Goal: Task Accomplishment & Management: Complete application form

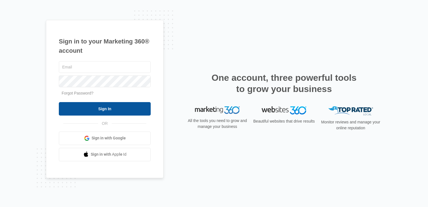
type input "[EMAIL_ADDRESS][DOMAIN_NAME]"
click at [108, 110] on input "Sign In" at bounding box center [105, 108] width 92 height 13
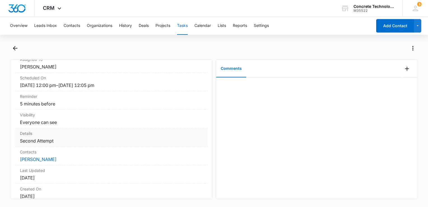
scroll to position [84, 0]
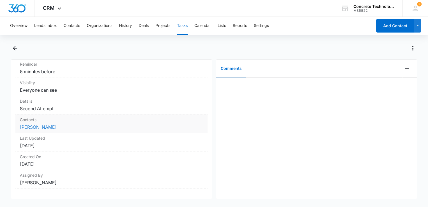
click at [39, 128] on link "Octavia Johnson" at bounding box center [38, 127] width 37 height 6
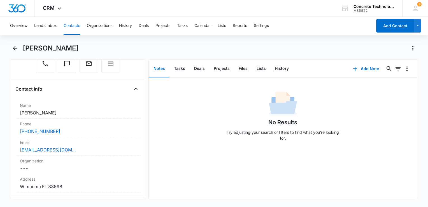
scroll to position [84, 0]
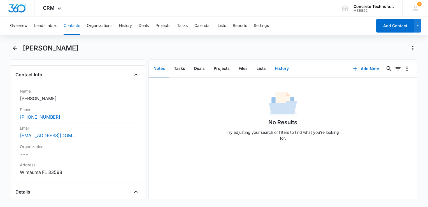
click at [283, 71] on button "History" at bounding box center [281, 68] width 23 height 17
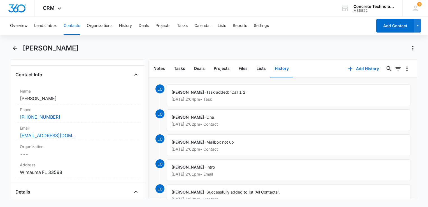
click at [348, 68] on icon "button" at bounding box center [350, 69] width 4 height 4
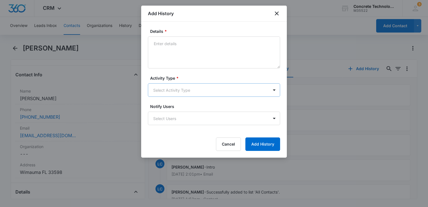
click at [212, 83] on body "CRM Apps Reputation Websites Forms CRM Email Social Content Ads Intelligence Fi…" at bounding box center [214, 103] width 428 height 207
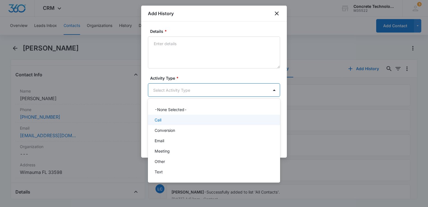
click at [199, 122] on div "Call" at bounding box center [214, 120] width 118 height 6
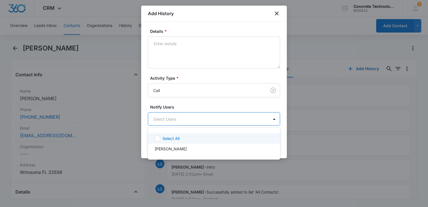
click at [199, 121] on body "CRM Apps Reputation Websites Forms CRM Email Social Content Ads Intelligence Fi…" at bounding box center [214, 103] width 428 height 207
click at [197, 132] on div "Select All Larry Cutsinger" at bounding box center [214, 143] width 132 height 23
click at [205, 137] on div "Select All" at bounding box center [217, 138] width 110 height 6
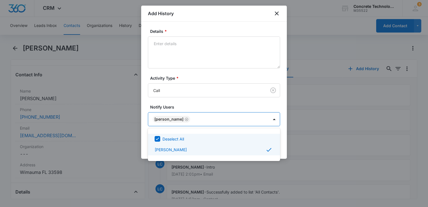
click at [234, 53] on div at bounding box center [214, 103] width 428 height 207
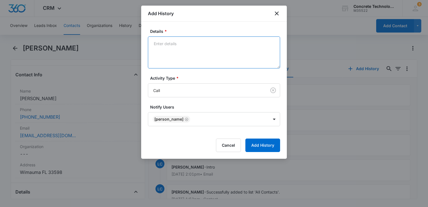
click at [218, 46] on textarea "Details *" at bounding box center [214, 52] width 132 height 32
type textarea "TT she is busy CB 1 hr"
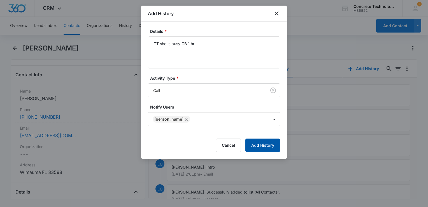
click at [269, 145] on button "Add History" at bounding box center [262, 144] width 35 height 13
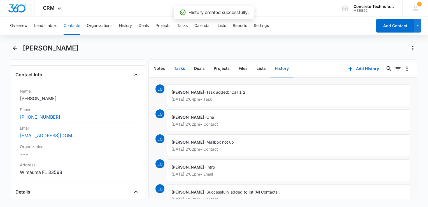
click at [181, 68] on button "Tasks" at bounding box center [179, 68] width 20 height 17
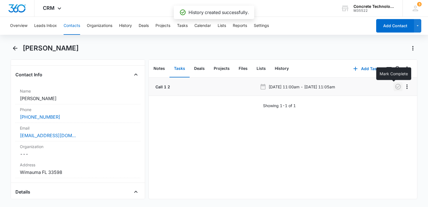
click at [395, 85] on icon "button" at bounding box center [398, 86] width 7 height 7
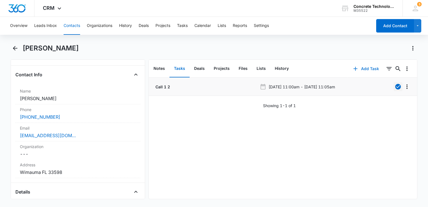
click at [353, 62] on button "Add Task" at bounding box center [365, 68] width 37 height 13
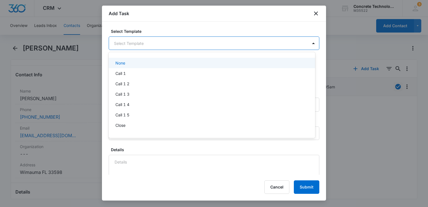
click at [148, 40] on body "CRM Apps Reputation Websites Forms CRM Email Social Content Ads Intelligence Fi…" at bounding box center [214, 103] width 428 height 207
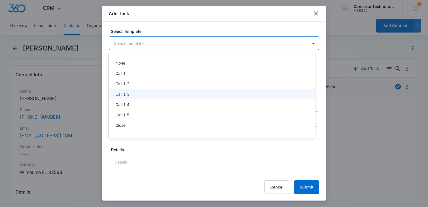
click at [132, 90] on div "Call 1 3" at bounding box center [212, 94] width 206 height 10
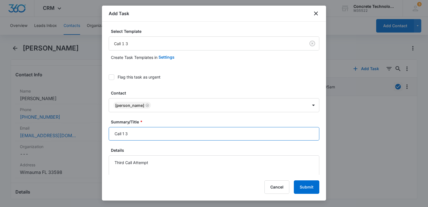
click at [169, 137] on input "Call 1 3" at bounding box center [214, 133] width 211 height 13
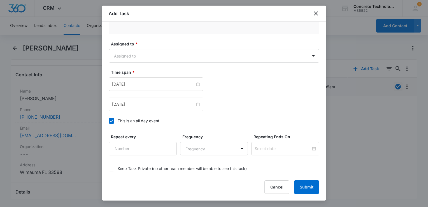
scroll to position [364, 0]
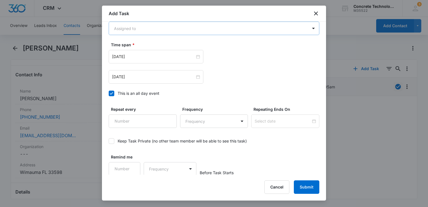
type input "Call 1 3"
click at [148, 27] on body "CRM Apps Reputation Websites Forms CRM Email Social Content Ads Intelligence Fi…" at bounding box center [214, 103] width 428 height 207
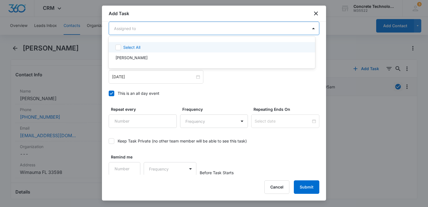
click at [147, 53] on div "Larry Cutsinger" at bounding box center [212, 57] width 206 height 10
checkbox input "true"
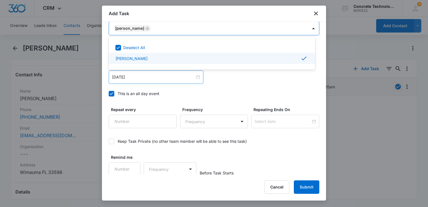
click at [139, 80] on div at bounding box center [214, 103] width 428 height 207
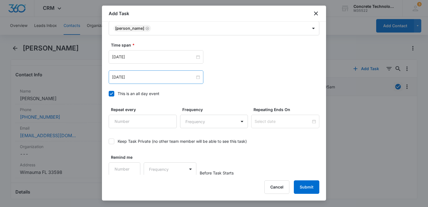
click at [139, 80] on div "Aug 5, 2025" at bounding box center [156, 76] width 95 height 13
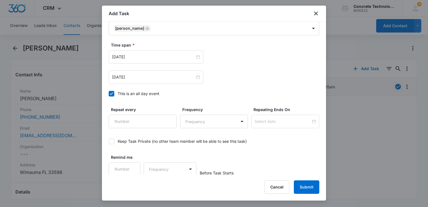
click at [110, 96] on div "Time span * Aug 5, 2025 Aug 5, 2025 Aug 2025 Su Mo Tu We Th Fr Sa 27 28 29 30 3…" at bounding box center [214, 71] width 211 height 58
click at [111, 93] on icon at bounding box center [111, 93] width 3 height 3
click at [109, 94] on input "This is an all day event" at bounding box center [109, 94] width 0 height 0
click at [137, 78] on input "Aug 5, 2025" at bounding box center [153, 77] width 83 height 6
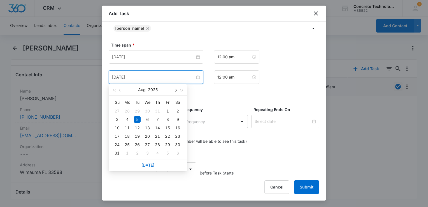
click at [176, 91] on button "button" at bounding box center [175, 89] width 6 height 11
type input "Sep 12, 2025"
click at [168, 120] on div "12" at bounding box center [167, 119] width 7 height 7
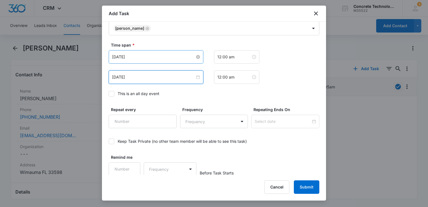
click at [155, 56] on input "Aug 5, 2025" at bounding box center [153, 57] width 83 height 6
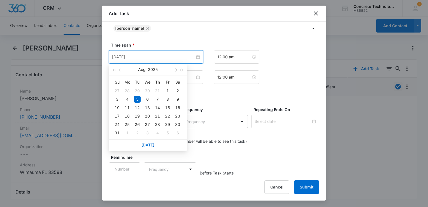
click at [175, 70] on span "button" at bounding box center [175, 70] width 3 height 3
type input "Sep 12, 2025"
click at [167, 99] on div "12" at bounding box center [167, 99] width 7 height 7
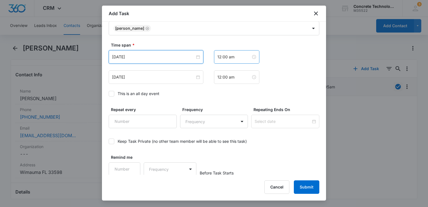
click at [234, 60] on div "12:00 am" at bounding box center [236, 56] width 45 height 13
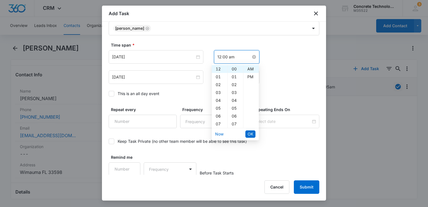
click at [234, 57] on input "12:00 am" at bounding box center [234, 57] width 34 height 6
click at [220, 78] on div "01" at bounding box center [220, 77] width 16 height 8
click at [296, 98] on div "Time span * Sep 12, 2025 Sep 2025 Su Mo Tu We Th Fr Sa 31 1 2 3 4 5 6 7 8 9 10 …" at bounding box center [214, 71] width 211 height 58
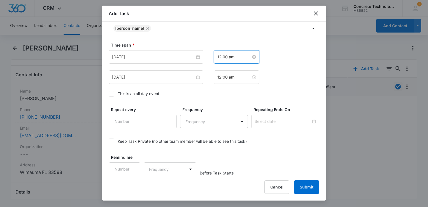
click at [243, 58] on input "12:00 am" at bounding box center [234, 57] width 34 height 6
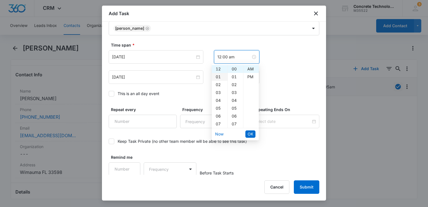
click at [219, 76] on div "01" at bounding box center [220, 77] width 16 height 8
click at [248, 76] on div "PM" at bounding box center [250, 77] width 15 height 8
type input "1:00 pm"
click at [253, 137] on button "OK" at bounding box center [250, 133] width 10 height 7
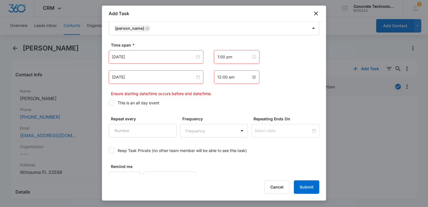
click at [235, 79] on input "12:00 am" at bounding box center [234, 77] width 34 height 6
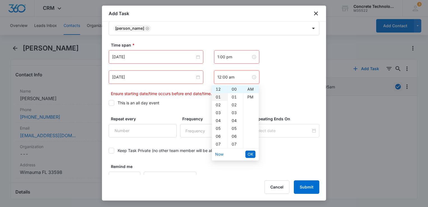
click at [220, 95] on div "01" at bounding box center [220, 97] width 16 height 8
click at [235, 127] on div "05" at bounding box center [235, 128] width 15 height 8
click at [248, 99] on div "PM" at bounding box center [250, 97] width 15 height 8
type input "1:05 pm"
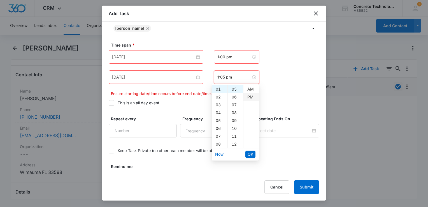
scroll to position [8, 0]
click at [250, 154] on span "OK" at bounding box center [251, 154] width 6 height 6
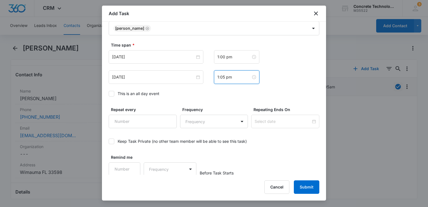
click at [129, 161] on div "Remind me" at bounding box center [125, 165] width 32 height 22
click at [131, 165] on input "1" at bounding box center [125, 168] width 32 height 13
click at [131, 165] on input "2" at bounding box center [125, 168] width 32 height 13
click at [131, 165] on input "3" at bounding box center [125, 168] width 32 height 13
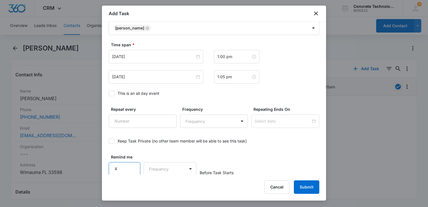
click at [131, 165] on input "4" at bounding box center [125, 168] width 32 height 13
type input "5"
click at [131, 165] on input "5" at bounding box center [125, 168] width 32 height 13
click at [189, 172] on body "CRM Apps Reputation Websites Forms CRM Email Social Content Ads Intelligence Fi…" at bounding box center [214, 103] width 428 height 207
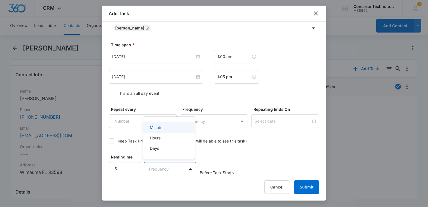
click at [161, 126] on p "Minutes" at bounding box center [157, 127] width 15 height 6
click at [309, 185] on button "Submit" at bounding box center [306, 186] width 25 height 13
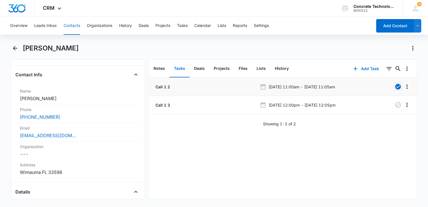
click at [74, 25] on button "Contacts" at bounding box center [72, 26] width 17 height 18
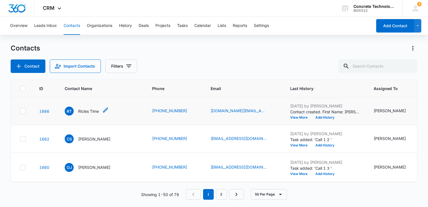
click at [88, 113] on p "Ricles Time" at bounding box center [88, 111] width 21 height 6
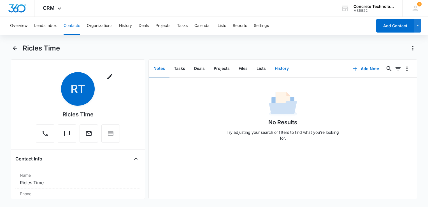
click at [279, 71] on button "History" at bounding box center [281, 68] width 23 height 17
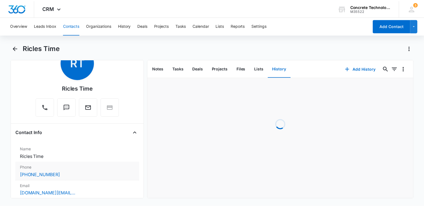
scroll to position [56, 0]
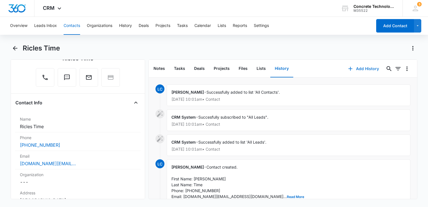
click at [356, 71] on button "Add History" at bounding box center [363, 68] width 42 height 13
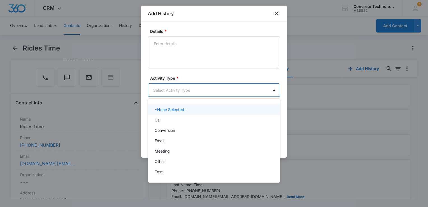
click at [167, 89] on body "CRM Apps Reputation Websites Forms CRM Email Social Content Ads Intelligence Fi…" at bounding box center [214, 103] width 428 height 207
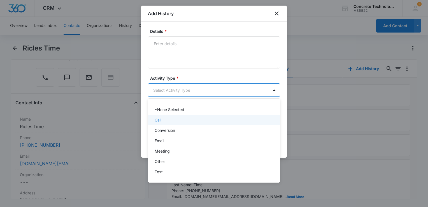
click at [166, 120] on div "Call" at bounding box center [214, 120] width 118 height 6
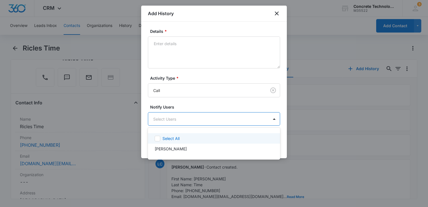
click at [166, 120] on body "CRM Apps Reputation Websites Forms CRM Email Social Content Ads Intelligence Fi…" at bounding box center [214, 103] width 428 height 207
click at [165, 142] on div "Select All" at bounding box center [214, 138] width 132 height 10
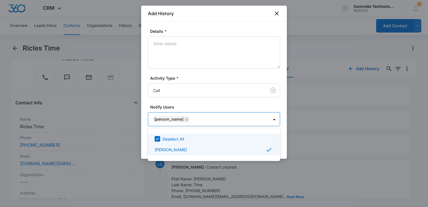
click at [285, 143] on div at bounding box center [214, 103] width 428 height 207
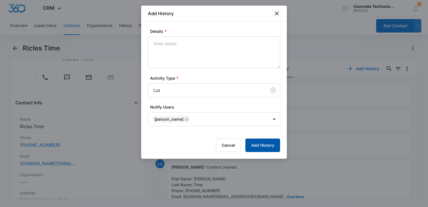
click at [273, 145] on button "Add History" at bounding box center [262, 144] width 35 height 13
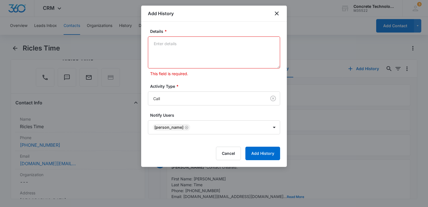
click at [159, 36] on textarea "Details *" at bounding box center [214, 52] width 132 height 32
click at [155, 47] on textarea "Details *" at bounding box center [214, 52] width 132 height 32
click at [171, 46] on textarea "Details *" at bounding box center [214, 52] width 132 height 32
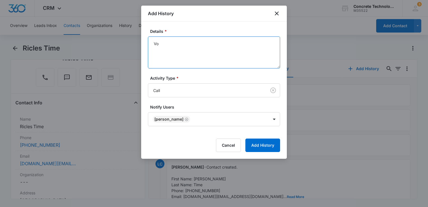
type textarea "V"
type textarea "Mailbox full"
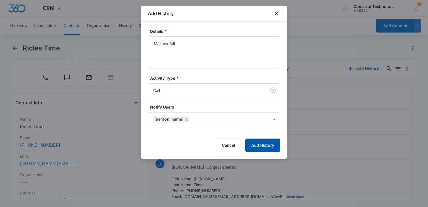
click at [256, 147] on button "Add History" at bounding box center [262, 144] width 35 height 13
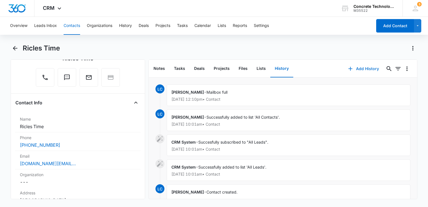
click at [348, 71] on icon "button" at bounding box center [350, 68] width 7 height 7
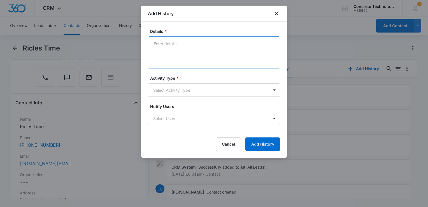
click at [191, 52] on textarea "Details *" at bounding box center [214, 52] width 132 height 32
type textarea "Intro"
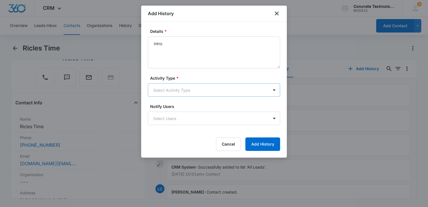
click at [181, 87] on body "CRM Apps Reputation Websites Forms CRM Email Social Content Ads Intelligence Fi…" at bounding box center [214, 103] width 428 height 207
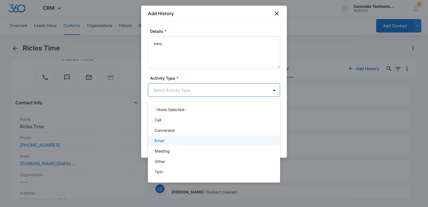
click at [169, 139] on div "Email" at bounding box center [214, 140] width 118 height 6
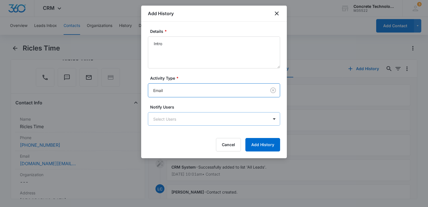
click at [179, 118] on body "CRM Apps Reputation Websites Forms CRM Email Social Content Ads Intelligence Fi…" at bounding box center [214, 103] width 428 height 207
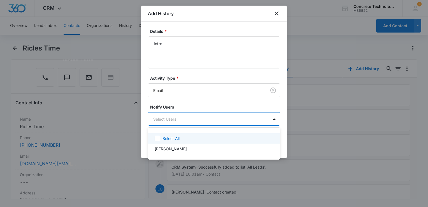
click at [176, 143] on div "Select All" at bounding box center [214, 138] width 132 height 10
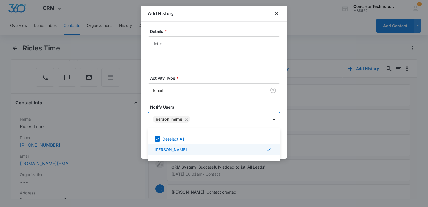
click at [283, 145] on div at bounding box center [214, 103] width 428 height 207
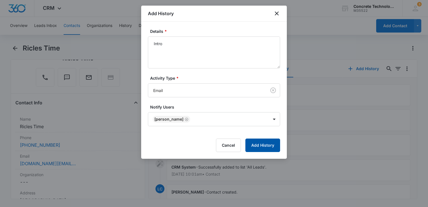
click at [271, 144] on button "Add History" at bounding box center [262, 144] width 35 height 13
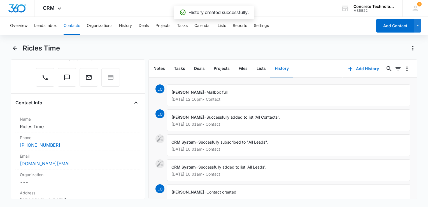
click at [351, 67] on button "Add History" at bounding box center [363, 68] width 42 height 13
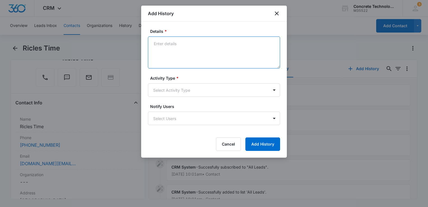
click at [172, 45] on textarea "Details *" at bounding box center [214, 52] width 132 height 32
type textarea "One"
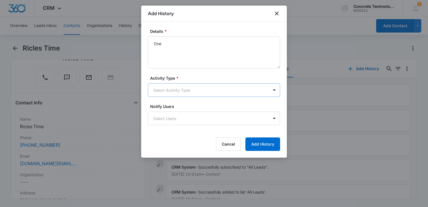
click at [164, 88] on body "CRM Apps Reputation Websites Forms CRM Email Social Content Ads Intelligence Fi…" at bounding box center [214, 103] width 428 height 207
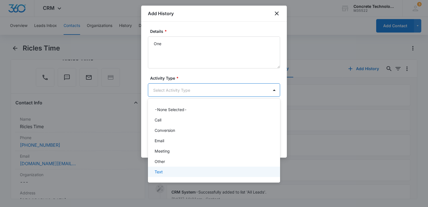
click at [159, 170] on p "Text" at bounding box center [159, 172] width 8 height 6
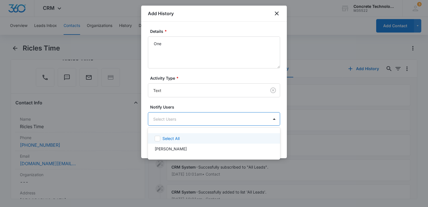
click at [172, 124] on body "CRM Apps Reputation Websites Forms CRM Email Social Content Ads Intelligence Fi…" at bounding box center [214, 103] width 428 height 207
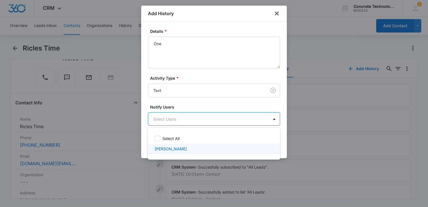
click at [171, 146] on p "Larry Cutsinger" at bounding box center [171, 149] width 32 height 6
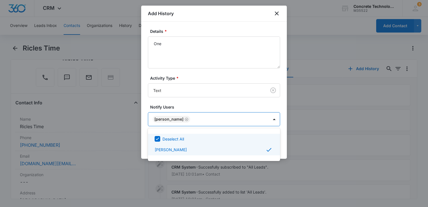
click at [283, 141] on div at bounding box center [214, 103] width 428 height 207
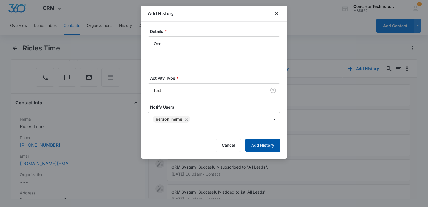
click at [268, 148] on button "Add History" at bounding box center [262, 144] width 35 height 13
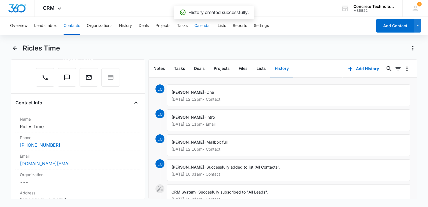
click at [204, 26] on button "Calendar" at bounding box center [202, 26] width 17 height 18
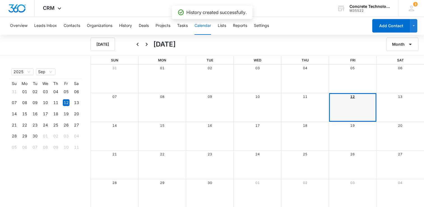
click at [354, 97] on link "12" at bounding box center [352, 96] width 4 height 4
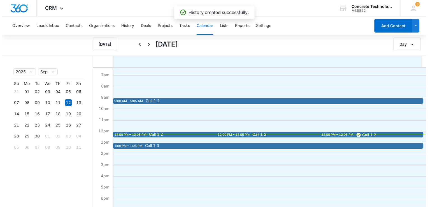
scroll to position [84, 0]
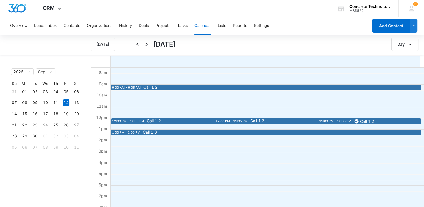
click at [137, 120] on div "12:00 PM – 12:05 PM" at bounding box center [128, 121] width 33 height 5
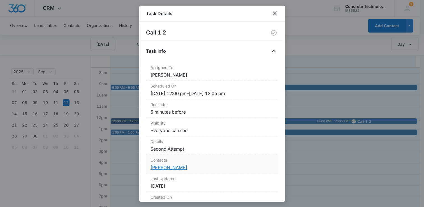
click at [158, 169] on link "Sarah Koelker" at bounding box center [168, 167] width 37 height 6
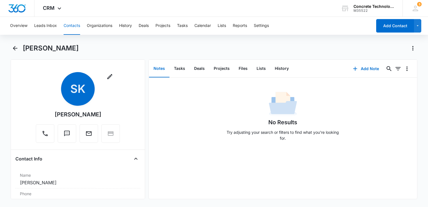
scroll to position [84, 0]
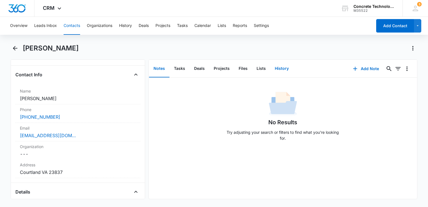
click at [284, 71] on button "History" at bounding box center [281, 68] width 23 height 17
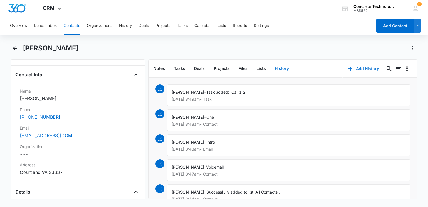
click at [355, 69] on button "Add History" at bounding box center [363, 68] width 42 height 13
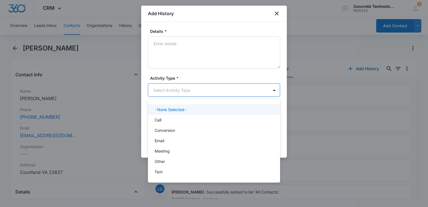
click at [199, 90] on body "CRM Apps Reputation Websites Forms CRM Email Social Content Ads Intelligence Fi…" at bounding box center [214, 103] width 428 height 207
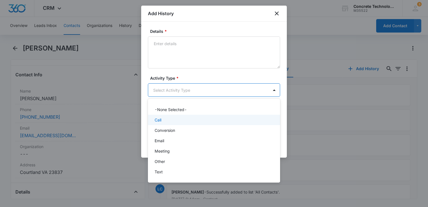
click at [177, 122] on div "Call" at bounding box center [214, 120] width 118 height 6
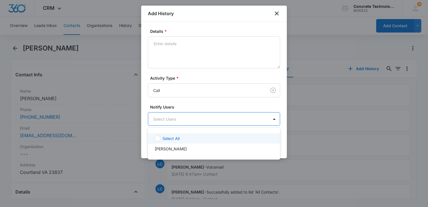
click at [177, 122] on body "CRM Apps Reputation Websites Forms CRM Email Social Content Ads Intelligence Fi…" at bounding box center [214, 103] width 428 height 207
click at [174, 144] on div "Larry Cutsinger" at bounding box center [214, 148] width 132 height 10
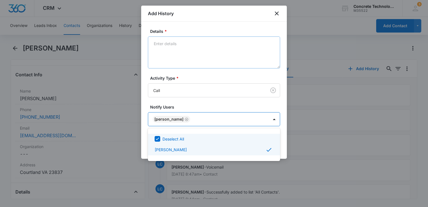
click at [197, 54] on div at bounding box center [214, 103] width 428 height 207
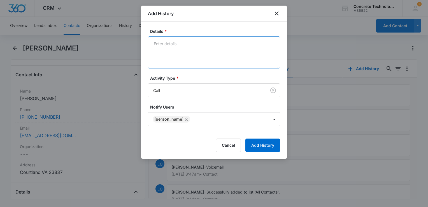
click at [197, 49] on textarea "Details *" at bounding box center [214, 52] width 132 height 32
type textarea "Voicemail"
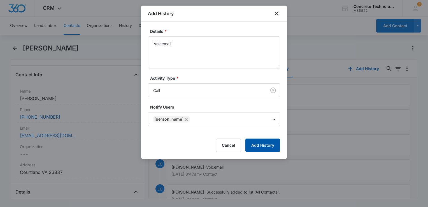
click at [270, 143] on button "Add History" at bounding box center [262, 144] width 35 height 13
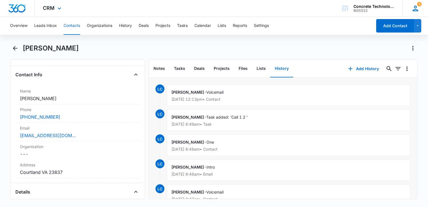
click at [419, 10] on icon at bounding box center [415, 8] width 8 height 8
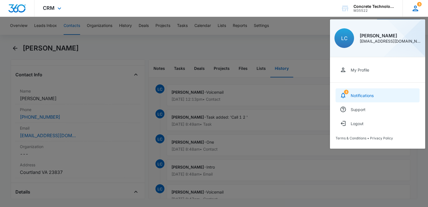
click at [360, 97] on div "Notifications" at bounding box center [362, 95] width 23 height 5
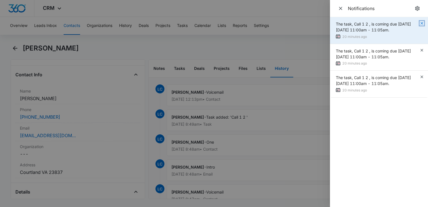
click at [420, 23] on icon "button" at bounding box center [421, 23] width 4 height 4
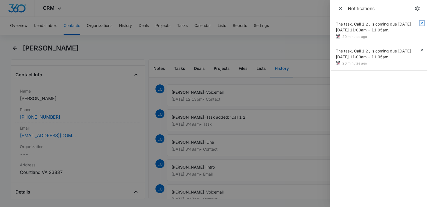
click at [420, 23] on icon "button" at bounding box center [421, 23] width 4 height 4
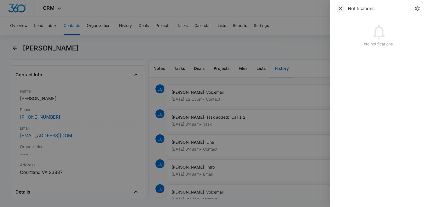
click at [340, 9] on icon "Close" at bounding box center [341, 9] width 6 height 6
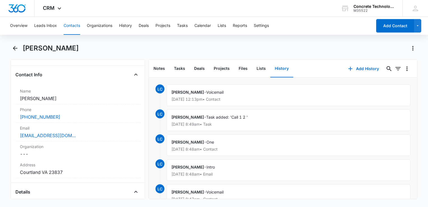
click at [321, 12] on div "CRM Apps Reputation Websites Forms CRM Email Social Content Ads Intelligence Fi…" at bounding box center [214, 8] width 428 height 17
click at [178, 69] on button "Tasks" at bounding box center [179, 68] width 20 height 17
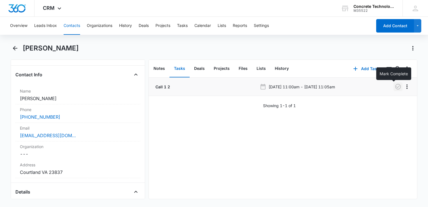
click at [395, 88] on icon "button" at bounding box center [398, 87] width 6 height 6
click at [360, 66] on button "Add Task" at bounding box center [365, 68] width 37 height 13
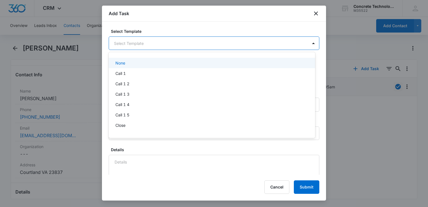
click at [195, 44] on body "CRM Apps Reputation Websites Forms CRM Email Social Content Ads Intelligence Fi…" at bounding box center [214, 103] width 428 height 207
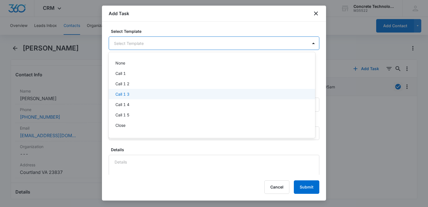
click at [144, 90] on div "Call 1 3" at bounding box center [212, 94] width 206 height 10
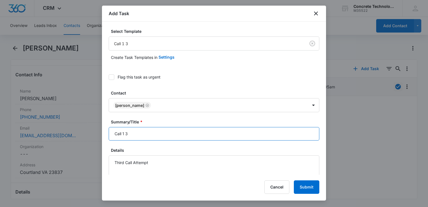
click at [159, 127] on input "Call 1 3" at bounding box center [214, 133] width 211 height 13
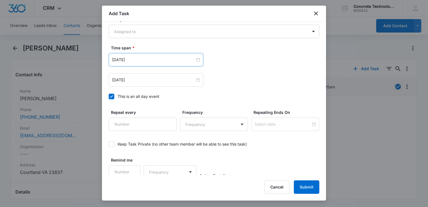
scroll to position [364, 0]
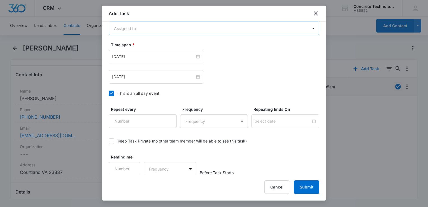
type input "Call 1 3"
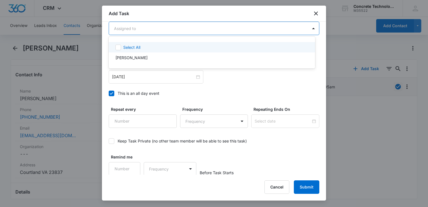
click at [156, 31] on body "CRM Apps Reputation Websites Forms CRM Email Social Content Ads Intelligence Fi…" at bounding box center [214, 103] width 428 height 207
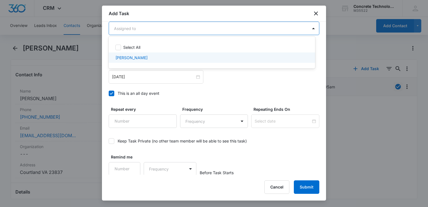
click at [143, 64] on div at bounding box center [214, 103] width 428 height 207
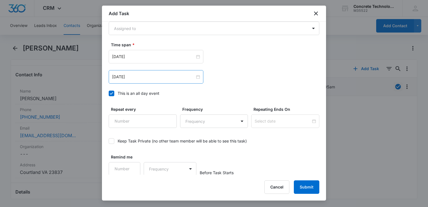
click at [149, 79] on div "Aug 5, 2025" at bounding box center [156, 76] width 95 height 13
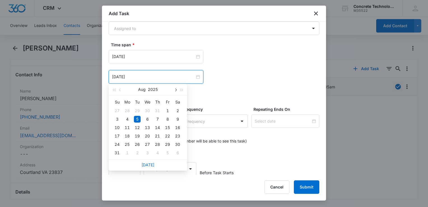
click at [176, 91] on button "button" at bounding box center [175, 89] width 6 height 11
type input "Sep 16, 2025"
click at [135, 128] on div "16" at bounding box center [137, 127] width 7 height 7
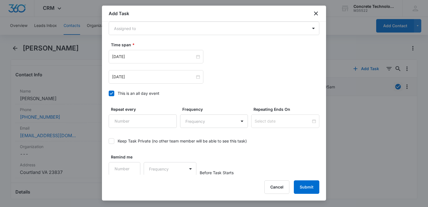
click at [111, 91] on icon at bounding box center [111, 93] width 5 height 5
click at [109, 93] on input "This is an all day event" at bounding box center [109, 93] width 0 height 0
click at [147, 76] on input "Aug 5, 2025" at bounding box center [153, 77] width 83 height 6
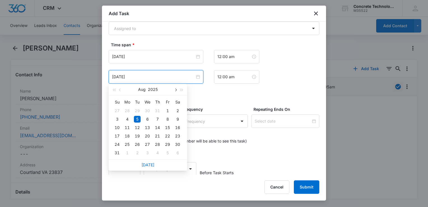
click at [176, 91] on button "button" at bounding box center [175, 89] width 6 height 11
type input "Sep 16, 2025"
click at [137, 127] on div "16" at bounding box center [137, 127] width 7 height 7
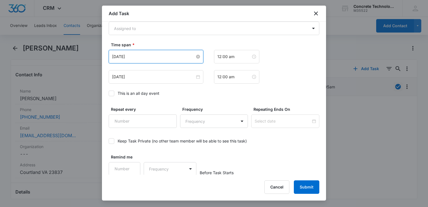
click at [157, 55] on input "Aug 5, 2025" at bounding box center [153, 56] width 83 height 6
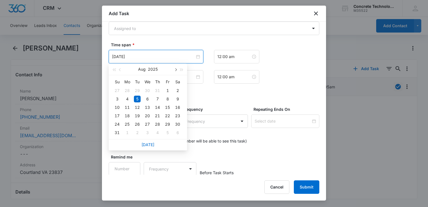
click at [175, 71] on button "button" at bounding box center [175, 69] width 6 height 11
type input "Sep 16, 2025"
click at [137, 109] on div "16" at bounding box center [137, 107] width 7 height 7
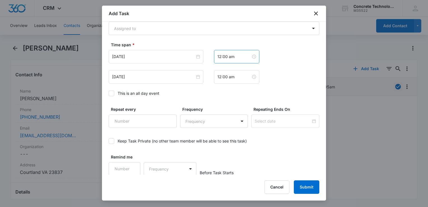
click at [236, 60] on div "12:00 am" at bounding box center [236, 56] width 45 height 13
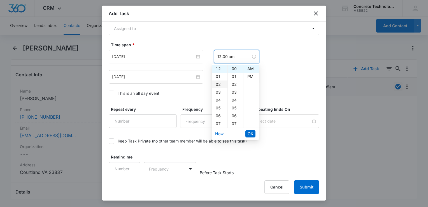
click at [218, 83] on div "02" at bounding box center [220, 84] width 16 height 8
click at [254, 78] on div "PM" at bounding box center [250, 77] width 15 height 8
type input "2:00 pm"
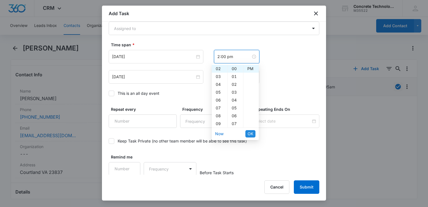
click at [250, 136] on span "OK" at bounding box center [251, 133] width 6 height 6
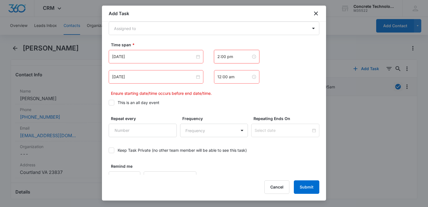
click at [238, 79] on div "12:00 am" at bounding box center [236, 76] width 45 height 13
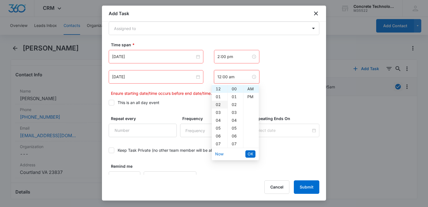
click at [219, 104] on div "02" at bounding box center [220, 105] width 16 height 8
click at [236, 129] on div "05" at bounding box center [235, 128] width 15 height 8
click at [249, 97] on div "PM" at bounding box center [250, 97] width 15 height 8
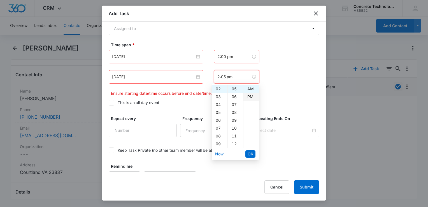
type input "2:05 pm"
click at [248, 153] on span "OK" at bounding box center [251, 154] width 6 height 6
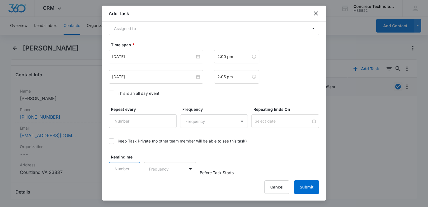
click at [114, 169] on input "Remind me" at bounding box center [125, 168] width 32 height 13
type input "5"
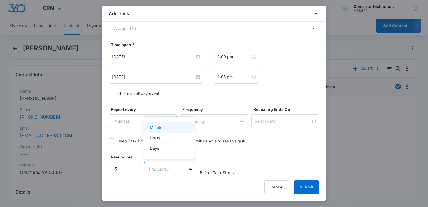
click at [162, 171] on body "CRM Apps Reputation Websites Forms CRM Email Social Content Ads Intelligence Fi…" at bounding box center [214, 103] width 428 height 207
click at [169, 130] on div "Minutes" at bounding box center [168, 127] width 37 height 6
click at [310, 187] on button "Submit" at bounding box center [306, 186] width 25 height 13
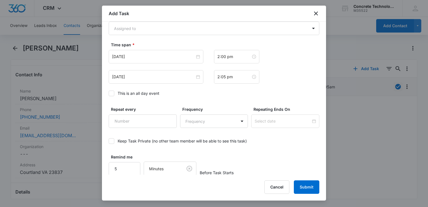
drag, startPoint x: 240, startPoint y: 66, endPoint x: 232, endPoint y: 58, distance: 11.9
click at [240, 66] on div "Sep 16, 2025 Sep 2025 Su Mo Tu We Th Fr Sa 31 1 2 3 4 5 6 7 8 9 10 11 12 13 14 …" at bounding box center [214, 67] width 211 height 34
click at [232, 29] on body "CRM Apps Reputation Websites Forms CRM Email Social Content Ads Intelligence Fi…" at bounding box center [214, 103] width 428 height 207
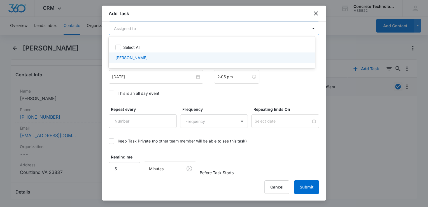
click at [192, 59] on div "Larry Cutsinger" at bounding box center [211, 58] width 192 height 6
checkbox input "true"
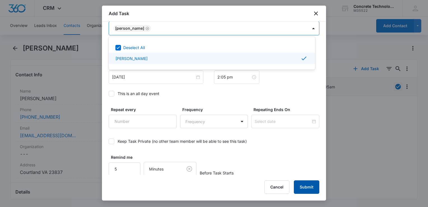
click at [310, 188] on div at bounding box center [214, 103] width 428 height 207
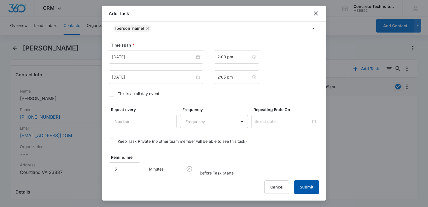
click at [310, 186] on button "Submit" at bounding box center [306, 186] width 25 height 13
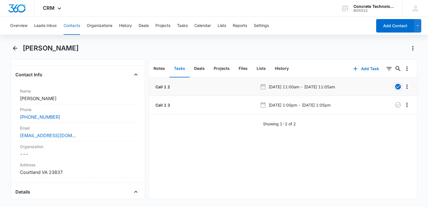
click at [373, 27] on div "Overview Leads Inbox Contacts Organizations History Deals Projects Tasks Calend…" at bounding box center [214, 26] width 428 height 18
click at [378, 27] on button "Add Contact" at bounding box center [395, 25] width 38 height 13
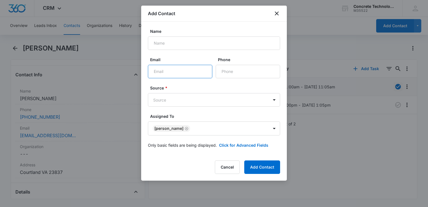
paste input "aug@carbon-rose.com"
type input "aug@carbon-rose.com"
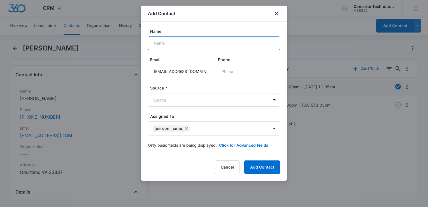
click at [197, 42] on input "Name" at bounding box center [214, 42] width 132 height 13
type input "Anthony Auguste"
click at [255, 146] on button "Click for Advanced Fields" at bounding box center [243, 145] width 49 height 6
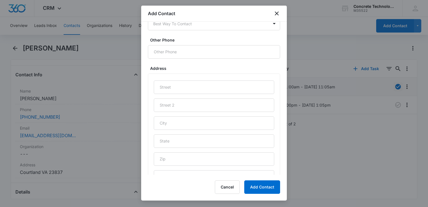
scroll to position [269, 0]
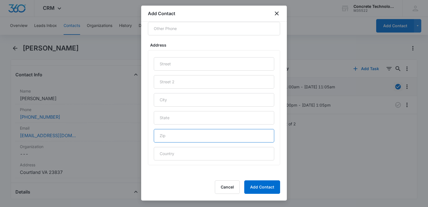
click at [199, 139] on input "text" at bounding box center [214, 135] width 120 height 13
type input "11758"
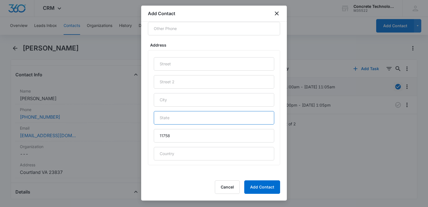
click at [189, 117] on input "text" at bounding box center [214, 117] width 120 height 13
type input "NY"
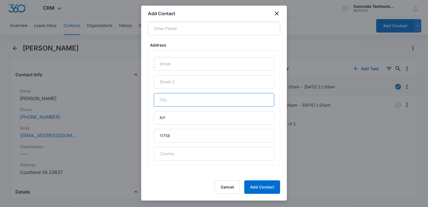
click at [178, 99] on input "text" at bounding box center [214, 99] width 120 height 13
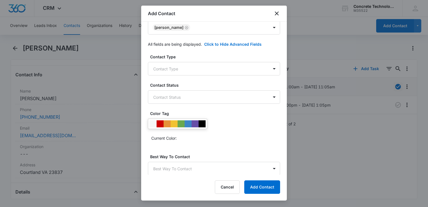
scroll to position [0, 0]
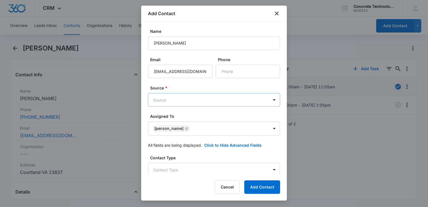
type input "Massapequa"
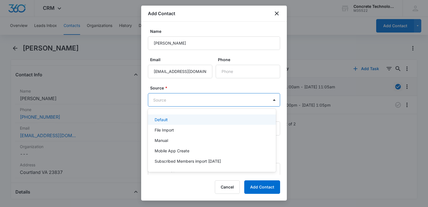
click at [221, 101] on body "CRM Apps Reputation Websites Forms CRM Email Social Content Ads Intelligence Fi…" at bounding box center [214, 103] width 428 height 207
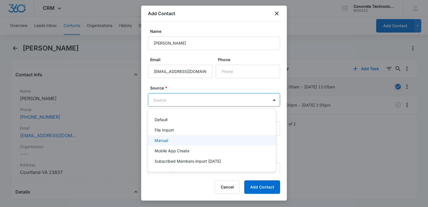
click at [176, 137] on div "Manual" at bounding box center [211, 140] width 113 height 6
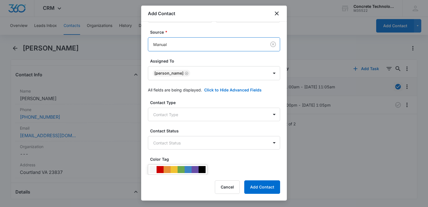
scroll to position [84, 0]
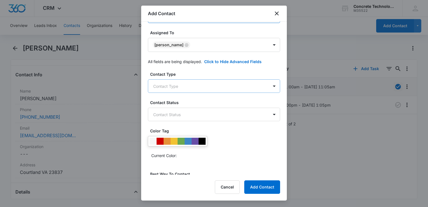
click at [197, 83] on body "CRM Apps Reputation Websites Forms CRM Email Social Content Ads Intelligence Fi…" at bounding box center [214, 103] width 428 height 207
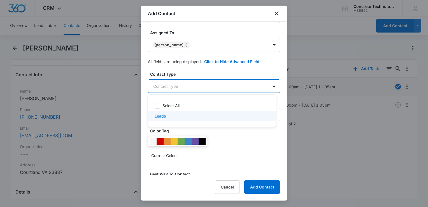
click at [162, 113] on div "Leads" at bounding box center [212, 116] width 128 height 10
click at [237, 134] on div at bounding box center [214, 103] width 428 height 207
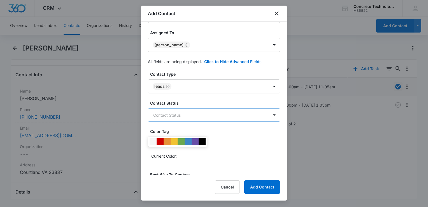
click at [216, 115] on body "CRM Apps Reputation Websites Forms CRM Email Social Content Ads Intelligence Fi…" at bounding box center [214, 103] width 428 height 207
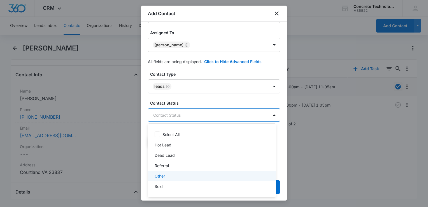
click at [175, 171] on div "Other" at bounding box center [212, 176] width 128 height 10
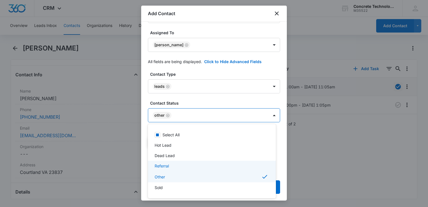
drag, startPoint x: 285, startPoint y: 95, endPoint x: 295, endPoint y: 13, distance: 83.0
click at [296, 13] on div at bounding box center [214, 103] width 428 height 207
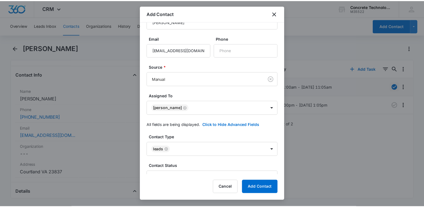
scroll to position [0, 0]
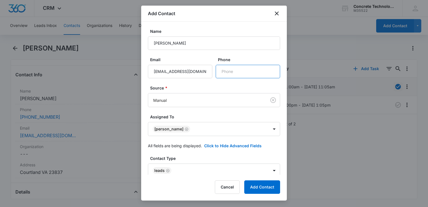
paste input "(347) 463-6125"
type input "(347) 463-6125"
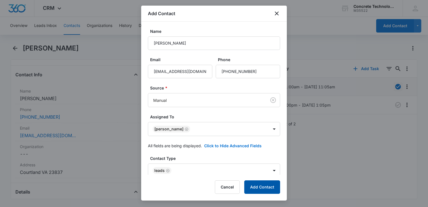
click at [261, 186] on button "Add Contact" at bounding box center [262, 186] width 36 height 13
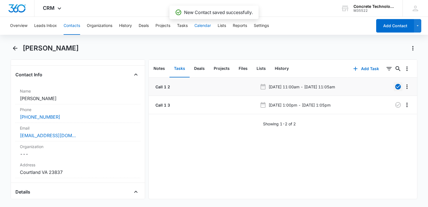
click at [200, 26] on button "Calendar" at bounding box center [202, 26] width 17 height 18
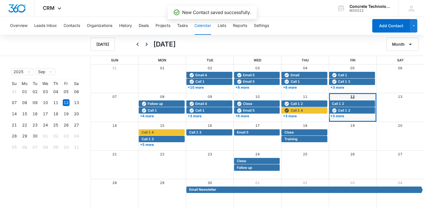
click at [352, 97] on link "12" at bounding box center [352, 96] width 4 height 4
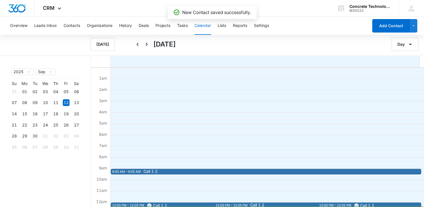
scroll to position [112, 0]
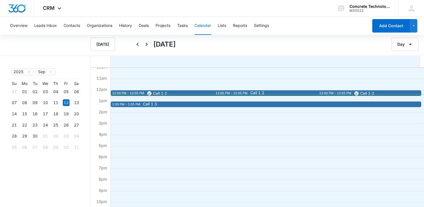
click at [224, 91] on div "12:00 PM – 12:05 PM" at bounding box center [231, 93] width 33 height 5
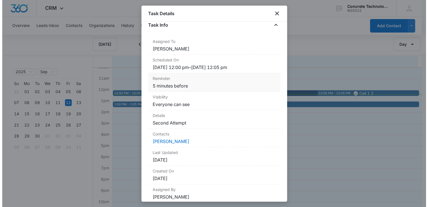
scroll to position [42, 0]
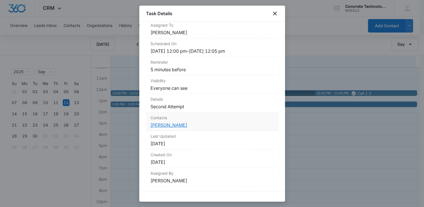
click at [159, 124] on link "Rose Wells" at bounding box center [168, 125] width 37 height 6
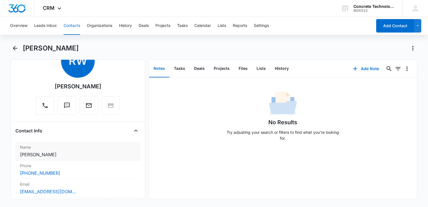
scroll to position [84, 0]
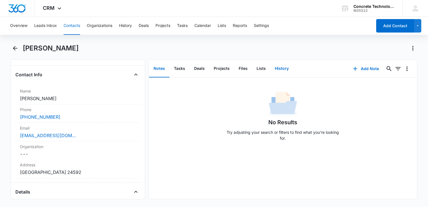
click at [281, 68] on button "History" at bounding box center [281, 68] width 23 height 17
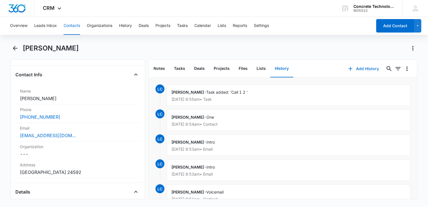
click at [360, 67] on button "Add History" at bounding box center [363, 68] width 42 height 13
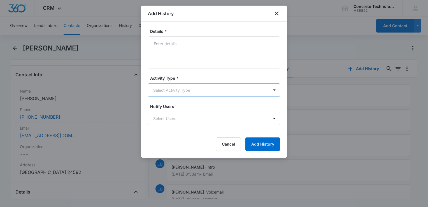
click at [203, 88] on body "CRM Apps Reputation Websites Forms CRM Email Social Content Ads Intelligence Fi…" at bounding box center [214, 103] width 428 height 207
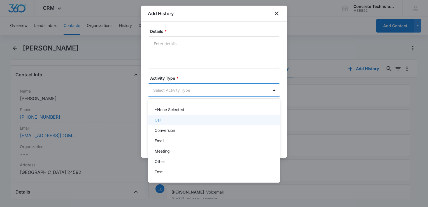
click at [194, 119] on div "Call" at bounding box center [214, 120] width 118 height 6
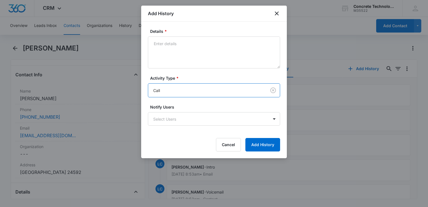
click at [194, 119] on body "CRM Apps Reputation Websites Forms CRM Email Social Content Ads Intelligence Fi…" at bounding box center [214, 103] width 428 height 207
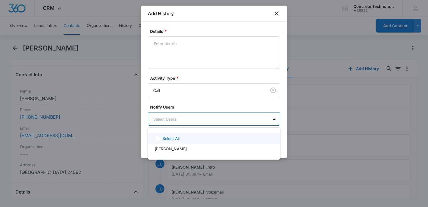
click at [188, 141] on div "Select All" at bounding box center [217, 138] width 110 height 6
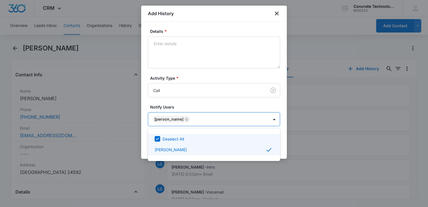
click at [281, 138] on div at bounding box center [214, 103] width 428 height 207
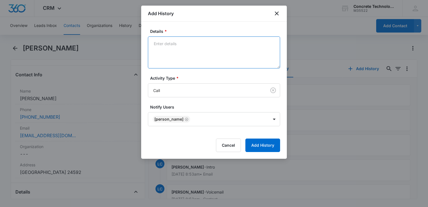
click at [208, 47] on textarea "Details *" at bounding box center [214, 52] width 132 height 32
click at [202, 50] on textarea "Details *" at bounding box center [214, 52] width 132 height 32
type textarea "Voicemail"
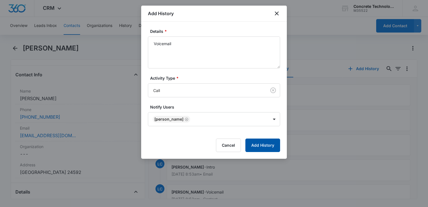
click at [261, 143] on button "Add History" at bounding box center [262, 144] width 35 height 13
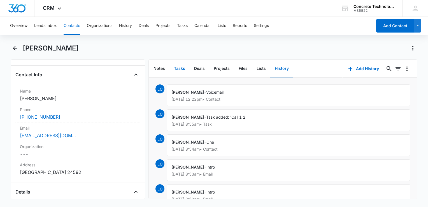
click at [179, 69] on button "Tasks" at bounding box center [179, 68] width 20 height 17
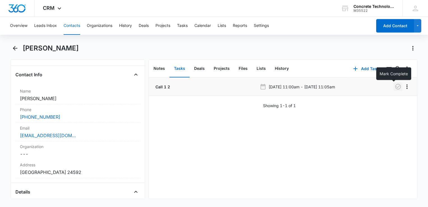
click at [395, 89] on icon "button" at bounding box center [398, 86] width 7 height 7
click at [352, 67] on icon "button" at bounding box center [355, 68] width 7 height 7
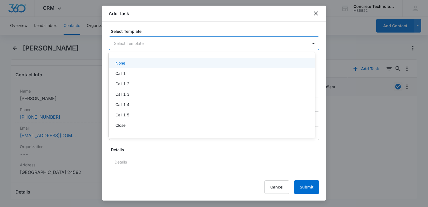
click at [191, 46] on body "CRM Apps Reputation Websites Forms CRM Email Social Content Ads Intelligence Fi…" at bounding box center [214, 103] width 428 height 207
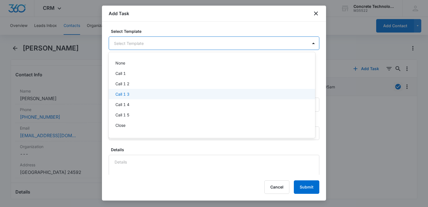
click at [167, 95] on div "Call 1 3" at bounding box center [211, 94] width 192 height 6
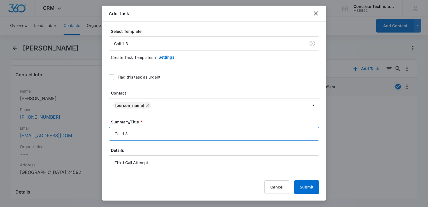
click at [163, 130] on input "Call 1 3" at bounding box center [214, 133] width 211 height 13
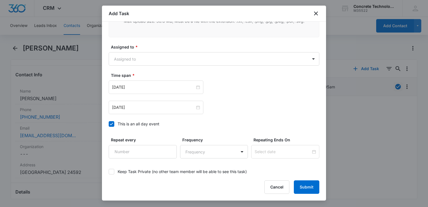
scroll to position [364, 0]
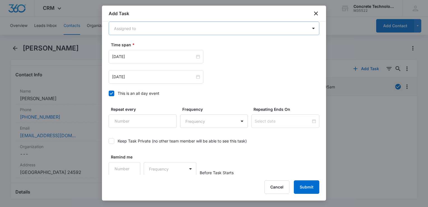
type input "Call 1 3"
click at [160, 30] on body "CRM Apps Reputation Websites Forms CRM Email Social Content Ads Intelligence Fi…" at bounding box center [214, 103] width 428 height 207
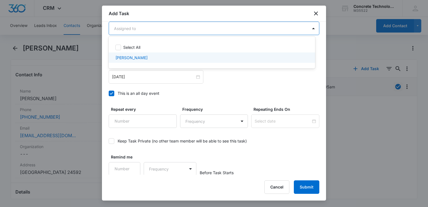
click at [149, 55] on div "Select All Larry Cutsinger" at bounding box center [212, 52] width 206 height 23
click at [149, 55] on div "Larry Cutsinger" at bounding box center [211, 58] width 192 height 6
checkbox input "true"
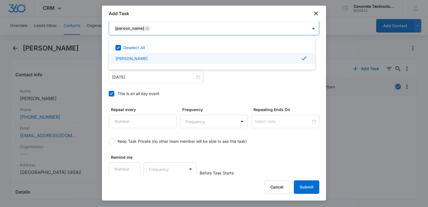
click at [112, 94] on div at bounding box center [214, 103] width 428 height 207
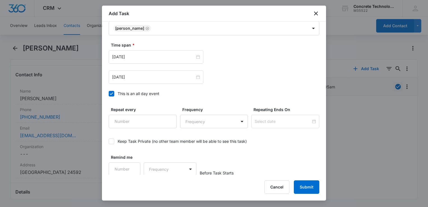
click at [113, 95] on icon at bounding box center [111, 93] width 5 height 5
click at [109, 94] on input "This is an all day event" at bounding box center [109, 94] width 0 height 0
click at [134, 80] on div "Aug 5, 2025" at bounding box center [156, 76] width 95 height 13
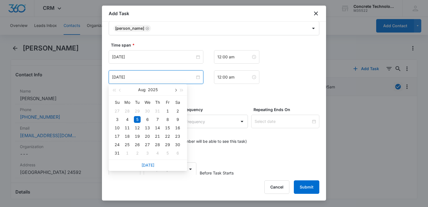
click at [177, 91] on button "button" at bounding box center [175, 89] width 6 height 11
type input "Sep 16, 2025"
click at [136, 127] on div "16" at bounding box center [137, 127] width 7 height 7
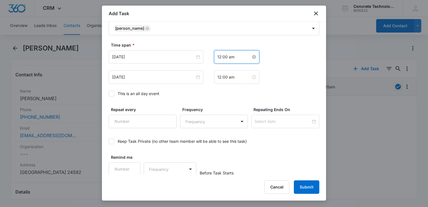
click at [228, 57] on input "12:00 am" at bounding box center [234, 57] width 34 height 6
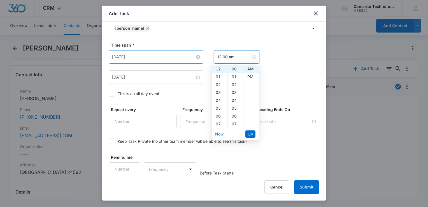
click at [174, 58] on input "Aug 5, 2025" at bounding box center [153, 57] width 83 height 6
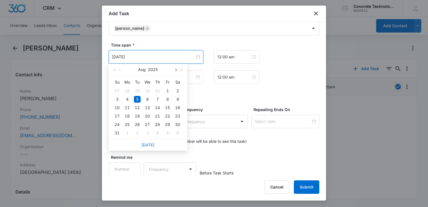
click at [174, 69] on button "button" at bounding box center [175, 69] width 6 height 11
type input "Sep 16, 2025"
click at [138, 108] on div "16" at bounding box center [137, 107] width 7 height 7
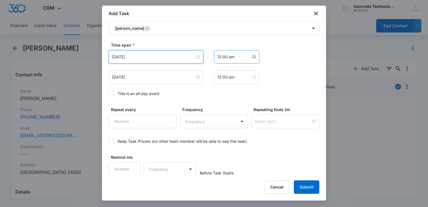
click at [233, 54] on input "12:00 am" at bounding box center [234, 57] width 34 height 6
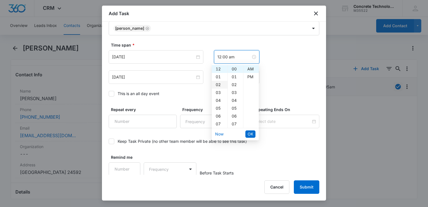
click at [215, 85] on div "02" at bounding box center [220, 85] width 16 height 8
click at [248, 79] on div "PM" at bounding box center [250, 77] width 15 height 8
type input "2:00 pm"
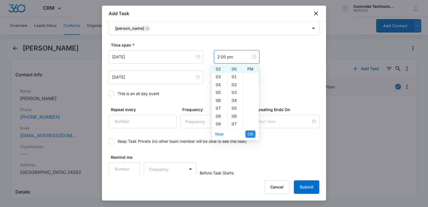
click at [251, 136] on span "OK" at bounding box center [251, 134] width 6 height 6
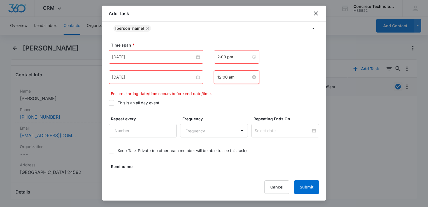
click at [241, 76] on input "12:00 am" at bounding box center [234, 77] width 34 height 6
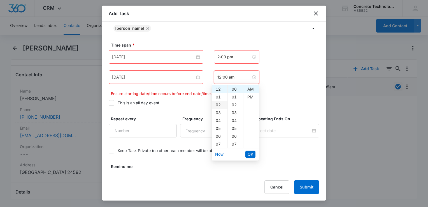
click at [219, 102] on div "02" at bounding box center [220, 105] width 16 height 8
click at [234, 126] on div "05" at bounding box center [235, 128] width 15 height 8
click at [249, 97] on div "PM" at bounding box center [250, 97] width 15 height 8
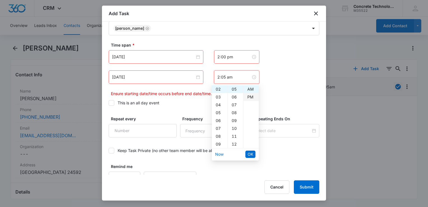
type input "2:05 pm"
click at [250, 155] on span "OK" at bounding box center [251, 154] width 6 height 6
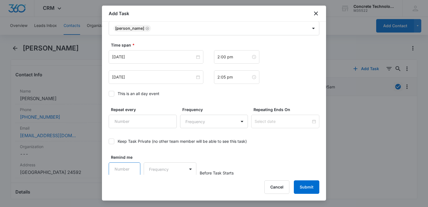
click at [121, 169] on input "Remind me" at bounding box center [125, 168] width 32 height 13
type input "5"
click at [161, 172] on body "CRM Apps Reputation Websites Forms CRM Email Social Content Ads Intelligence Fi…" at bounding box center [214, 103] width 428 height 207
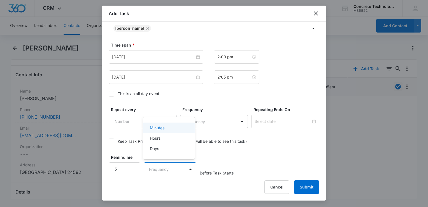
click at [165, 130] on div "Minutes" at bounding box center [168, 128] width 37 height 6
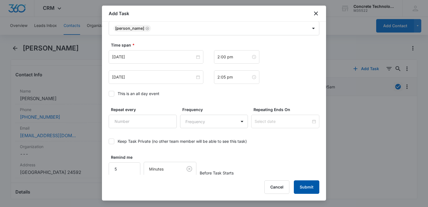
click at [312, 188] on button "Submit" at bounding box center [306, 186] width 25 height 13
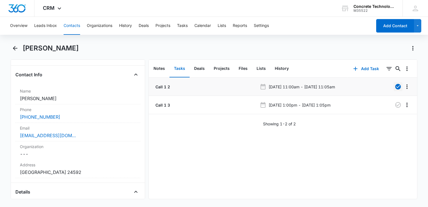
click at [68, 25] on button "Contacts" at bounding box center [72, 26] width 17 height 18
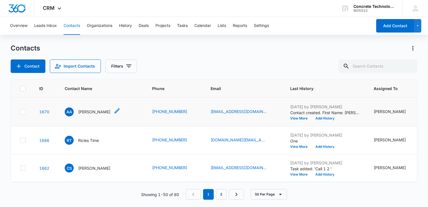
click at [99, 109] on p "Anthony Auguste" at bounding box center [94, 112] width 32 height 6
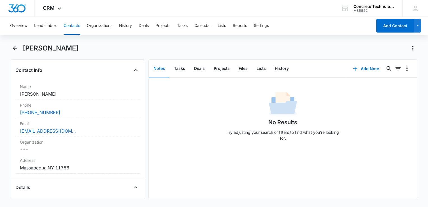
scroll to position [56, 0]
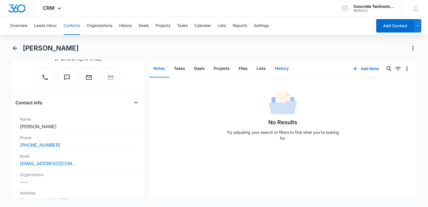
click at [278, 71] on button "History" at bounding box center [281, 68] width 23 height 17
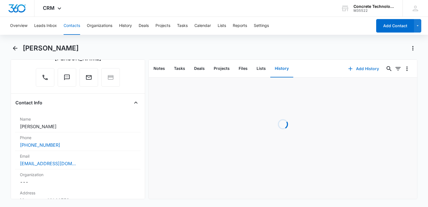
click at [354, 67] on button "Add History" at bounding box center [363, 68] width 42 height 13
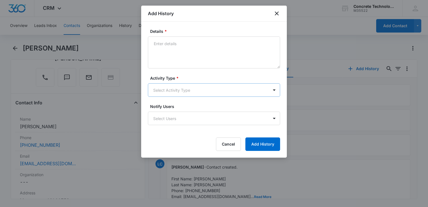
click at [183, 89] on body "CRM Apps Reputation Websites Forms CRM Email Social Content Ads Intelligence Fi…" at bounding box center [214, 103] width 428 height 207
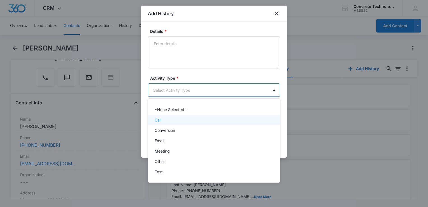
click at [169, 119] on div "Call" at bounding box center [214, 120] width 118 height 6
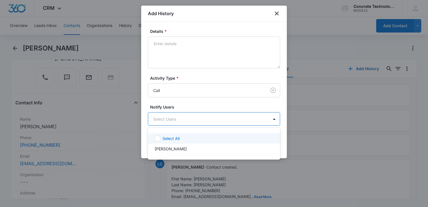
click at [169, 119] on body "CRM Apps Reputation Websites Forms CRM Email Social Content Ads Intelligence Fi…" at bounding box center [214, 103] width 428 height 207
click at [161, 139] on div "Select All" at bounding box center [214, 138] width 118 height 6
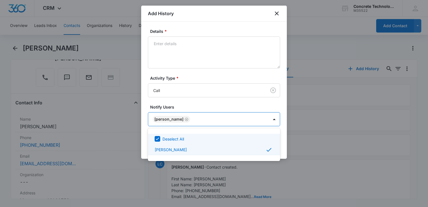
click at [195, 43] on div at bounding box center [214, 103] width 428 height 207
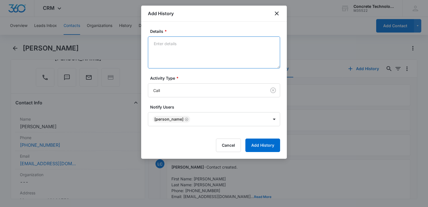
drag, startPoint x: 236, startPoint y: 45, endPoint x: 235, endPoint y: 51, distance: 5.8
click at [235, 47] on textarea "Details *" at bounding box center [214, 52] width 132 height 32
type textarea "Voicemail"
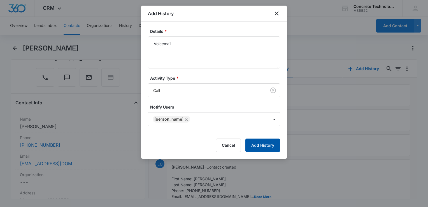
click at [259, 146] on button "Add History" at bounding box center [262, 144] width 35 height 13
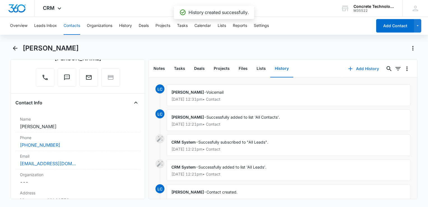
click at [349, 67] on icon "button" at bounding box center [350, 68] width 7 height 7
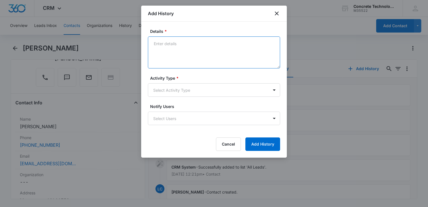
click at [231, 37] on textarea "Details *" at bounding box center [214, 52] width 132 height 32
type textarea "Intro"
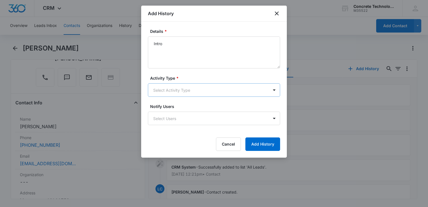
click at [215, 92] on body "CRM Apps Reputation Websites Forms CRM Email Social Content Ads Intelligence Fi…" at bounding box center [214, 103] width 428 height 207
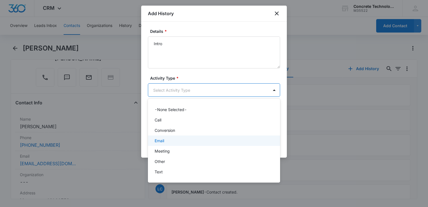
click at [190, 138] on div "Email" at bounding box center [214, 140] width 118 height 6
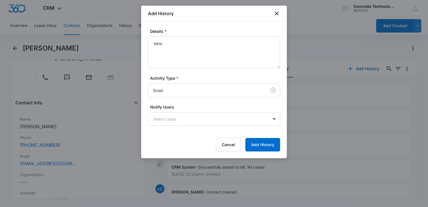
click at [190, 129] on form "Details * Intro Activity Type * Email Notify Users Select Users Cancel Add Hist…" at bounding box center [214, 89] width 132 height 123
click at [191, 121] on body "CRM Apps Reputation Websites Forms CRM Email Social Content Ads Intelligence Fi…" at bounding box center [214, 103] width 428 height 207
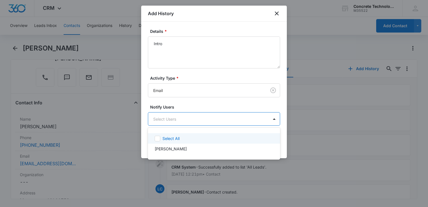
drag, startPoint x: 188, startPoint y: 137, endPoint x: 243, endPoint y: 146, distance: 55.4
click at [189, 137] on div "Select All" at bounding box center [217, 138] width 110 height 6
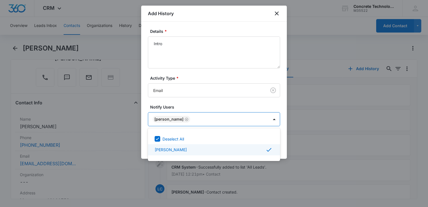
click at [278, 144] on div "Larry Cutsinger" at bounding box center [214, 149] width 132 height 11
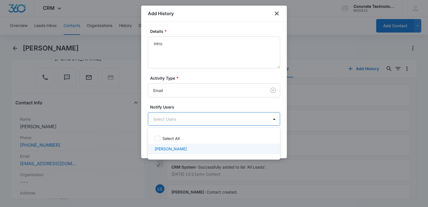
click at [266, 143] on div "Larry Cutsinger" at bounding box center [214, 148] width 132 height 10
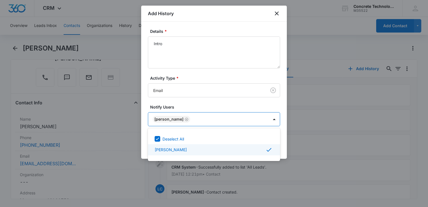
click at [286, 144] on div at bounding box center [214, 103] width 428 height 207
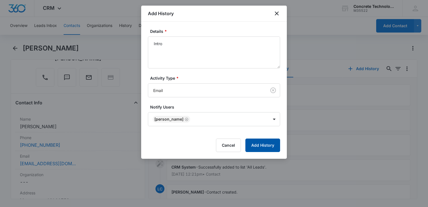
click at [269, 145] on button "Add History" at bounding box center [262, 144] width 35 height 13
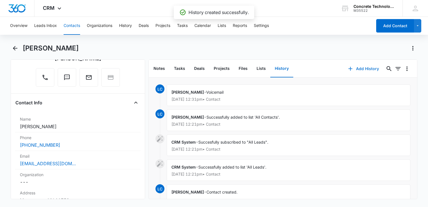
click at [353, 69] on button "Add History" at bounding box center [363, 68] width 42 height 13
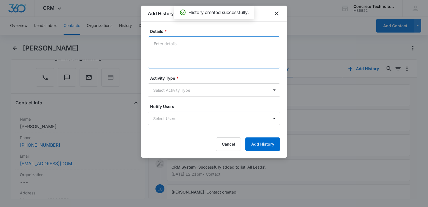
click at [187, 43] on textarea "Details *" at bounding box center [214, 52] width 132 height 32
type textarea "One"
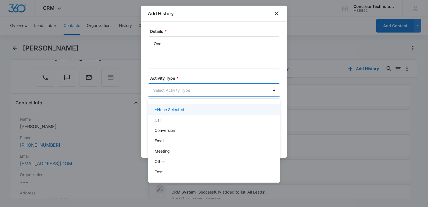
click at [198, 90] on body "CRM Apps Reputation Websites Forms CRM Email Social Content Ads Intelligence Fi…" at bounding box center [214, 103] width 428 height 207
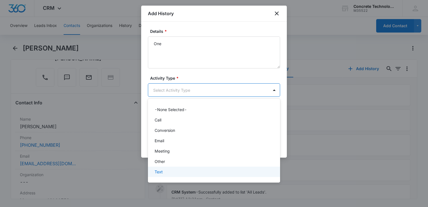
drag, startPoint x: 160, startPoint y: 171, endPoint x: 162, endPoint y: 164, distance: 7.3
click at [161, 170] on p "Text" at bounding box center [159, 172] width 8 height 6
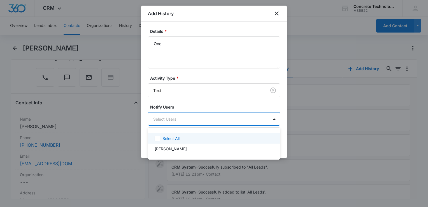
click at [175, 117] on body "CRM Apps Reputation Websites Forms CRM Email Social Content Ads Intelligence Fi…" at bounding box center [214, 103] width 428 height 207
click at [168, 140] on p "Select All" at bounding box center [170, 138] width 17 height 6
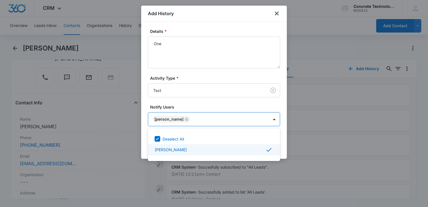
click at [282, 147] on div at bounding box center [214, 103] width 428 height 207
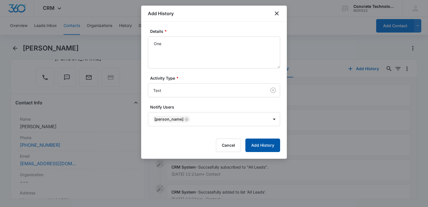
click at [276, 147] on button "Add History" at bounding box center [262, 144] width 35 height 13
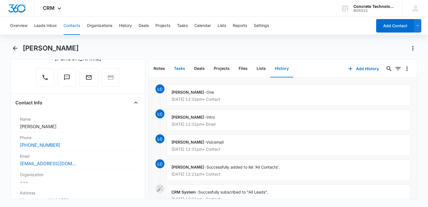
click at [177, 71] on button "Tasks" at bounding box center [179, 68] width 20 height 17
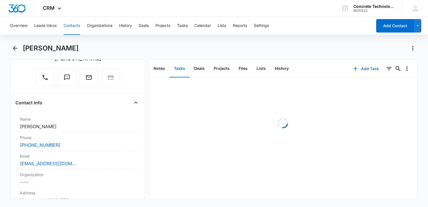
click at [363, 68] on button "Add Task" at bounding box center [365, 68] width 37 height 13
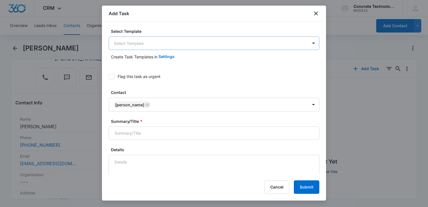
click at [143, 47] on body "CRM Apps Reputation Websites Forms CRM Email Social Content Ads Intelligence Fi…" at bounding box center [214, 103] width 428 height 207
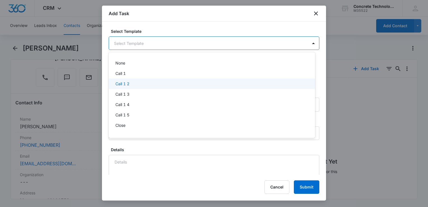
click at [129, 81] on p "Call 1 2" at bounding box center [122, 84] width 14 height 6
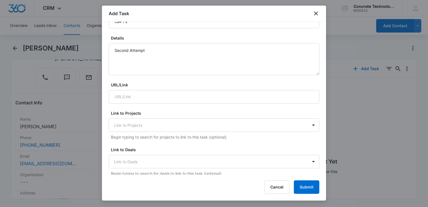
scroll to position [28, 0]
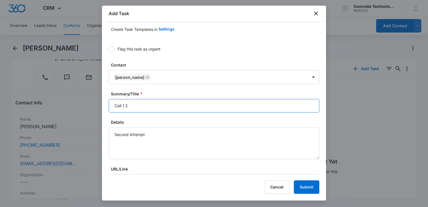
click at [152, 102] on input "Call 1 2" at bounding box center [214, 105] width 211 height 13
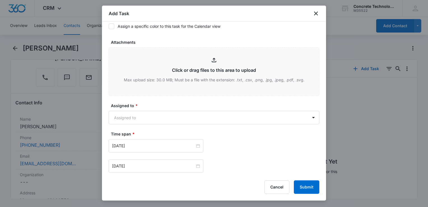
scroll to position [364, 0]
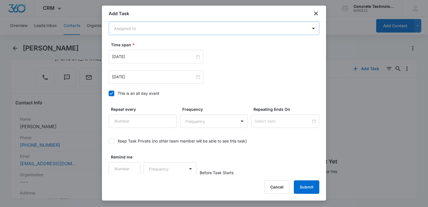
type input "Call 1 2"
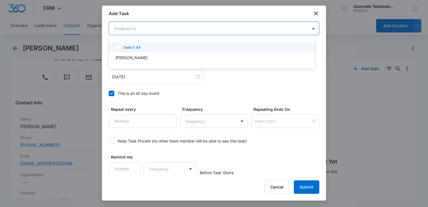
click at [155, 32] on body "CRM Apps Reputation Websites Forms CRM Email Social Content Ads Intelligence Fi…" at bounding box center [214, 103] width 428 height 207
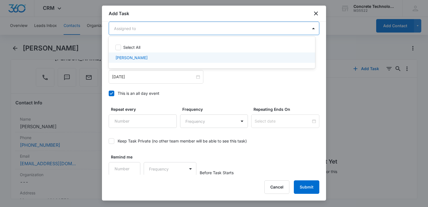
click at [146, 57] on div "Larry Cutsinger" at bounding box center [211, 58] width 192 height 6
checkbox input "true"
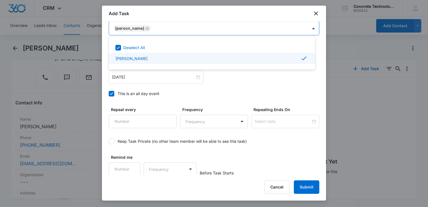
click at [112, 95] on div at bounding box center [214, 103] width 428 height 207
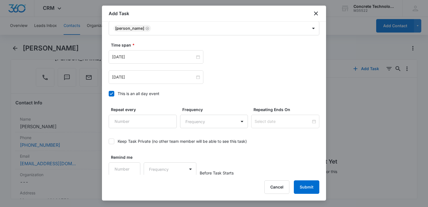
click at [112, 92] on icon at bounding box center [111, 93] width 3 height 3
click at [109, 94] on input "This is an all day event" at bounding box center [109, 94] width 0 height 0
click at [138, 79] on input "Aug 5, 2025" at bounding box center [153, 77] width 83 height 6
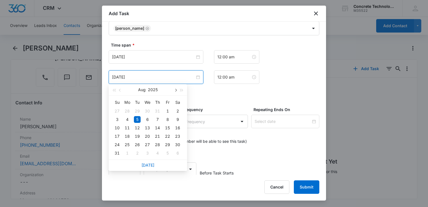
click at [173, 91] on button "button" at bounding box center [175, 89] width 6 height 11
type input "Sep 15, 2025"
click at [124, 127] on div "15" at bounding box center [127, 127] width 7 height 7
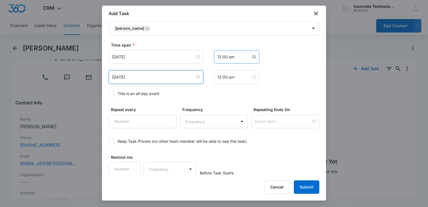
click at [234, 58] on input "12:00 am" at bounding box center [234, 57] width 34 height 6
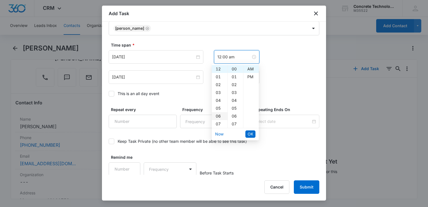
scroll to position [28, 0]
click at [218, 105] on div "08" at bounding box center [220, 104] width 16 height 8
click at [234, 80] on div "30" at bounding box center [235, 80] width 15 height 8
type input "8:30 am"
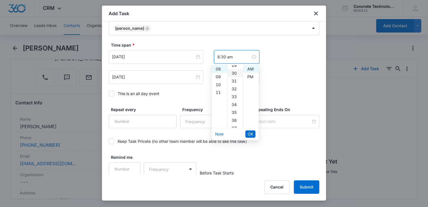
scroll to position [235, 0]
click at [249, 132] on span "OK" at bounding box center [251, 134] width 6 height 6
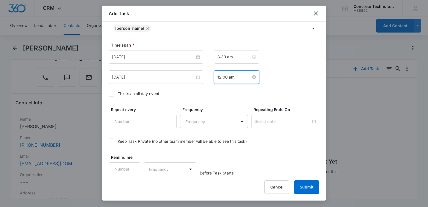
click at [231, 77] on input "12:00 am" at bounding box center [234, 77] width 34 height 6
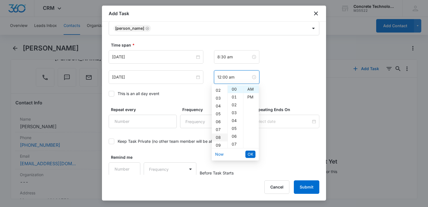
scroll to position [28, 0]
click at [220, 124] on div "08" at bounding box center [220, 124] width 16 height 8
click at [234, 128] on div "30" at bounding box center [235, 128] width 15 height 8
type input "8:30 am"
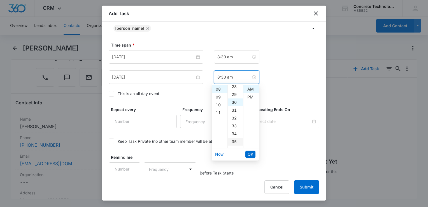
scroll to position [235, 0]
click at [251, 152] on span "OK" at bounding box center [251, 154] width 6 height 6
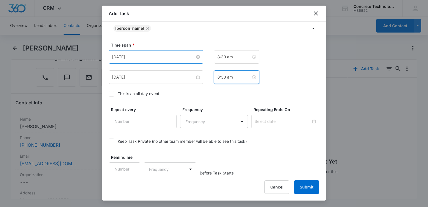
click at [166, 59] on input "Aug 5, 2025" at bounding box center [153, 57] width 83 height 6
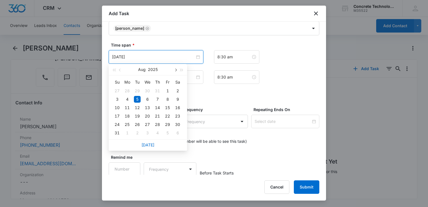
click at [174, 69] on button "button" at bounding box center [175, 69] width 6 height 11
type input "Sep 15, 2025"
click at [129, 107] on div "15" at bounding box center [127, 107] width 7 height 7
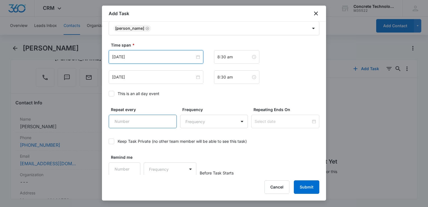
click at [139, 117] on input "Repeat every" at bounding box center [143, 121] width 68 height 13
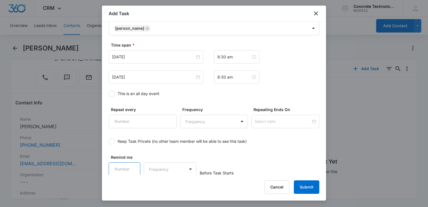
click at [118, 170] on input "Remind me" at bounding box center [125, 168] width 32 height 13
type input "5"
click at [169, 164] on body "CRM Apps Reputation Websites Forms CRM Email Social Content Ads Intelligence Fi…" at bounding box center [214, 103] width 428 height 207
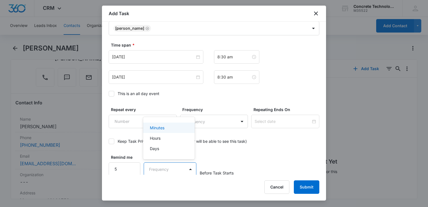
click at [168, 128] on div "Minutes" at bounding box center [168, 128] width 37 height 6
click at [308, 189] on button "Submit" at bounding box center [306, 186] width 25 height 13
